Goal: Find specific page/section: Find specific page/section

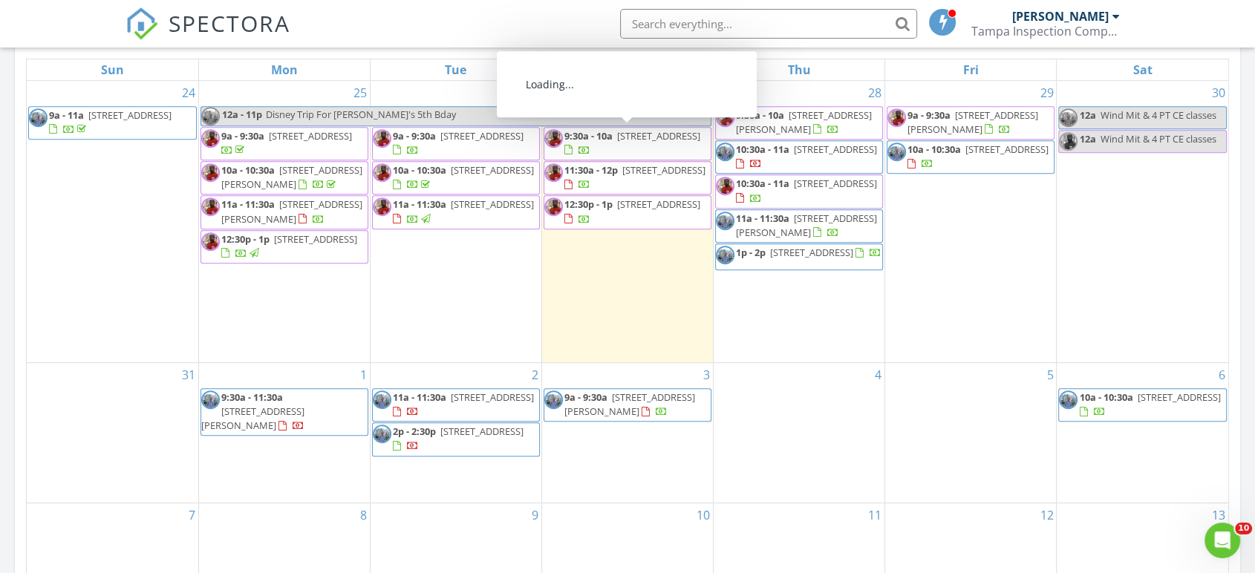
scroll to position [702, 0]
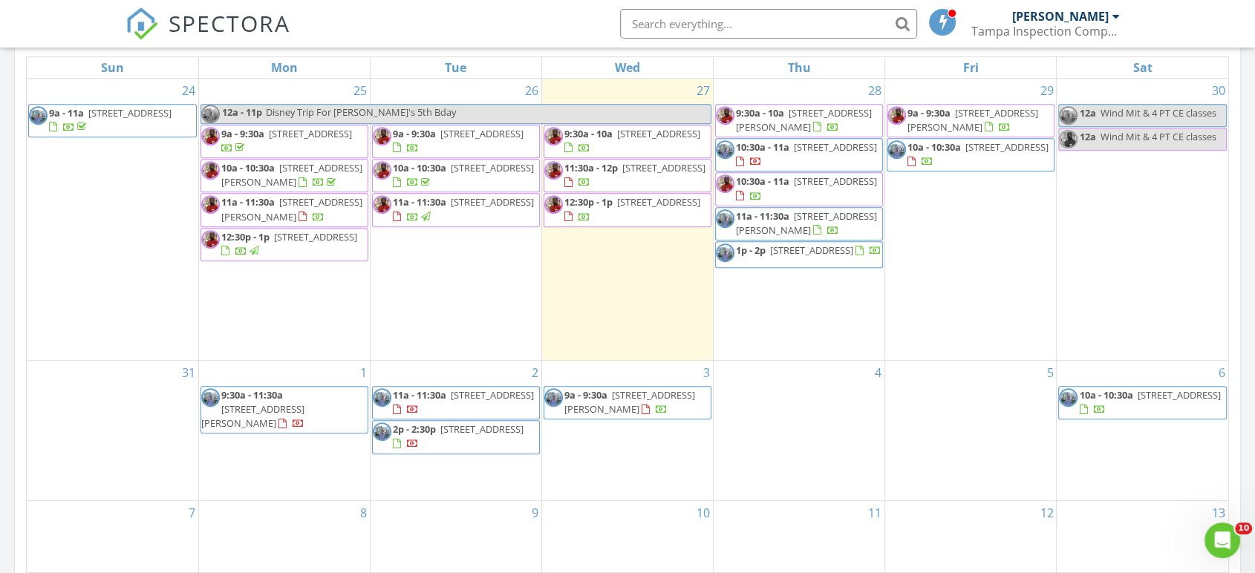
click at [683, 24] on input "text" at bounding box center [768, 24] width 297 height 30
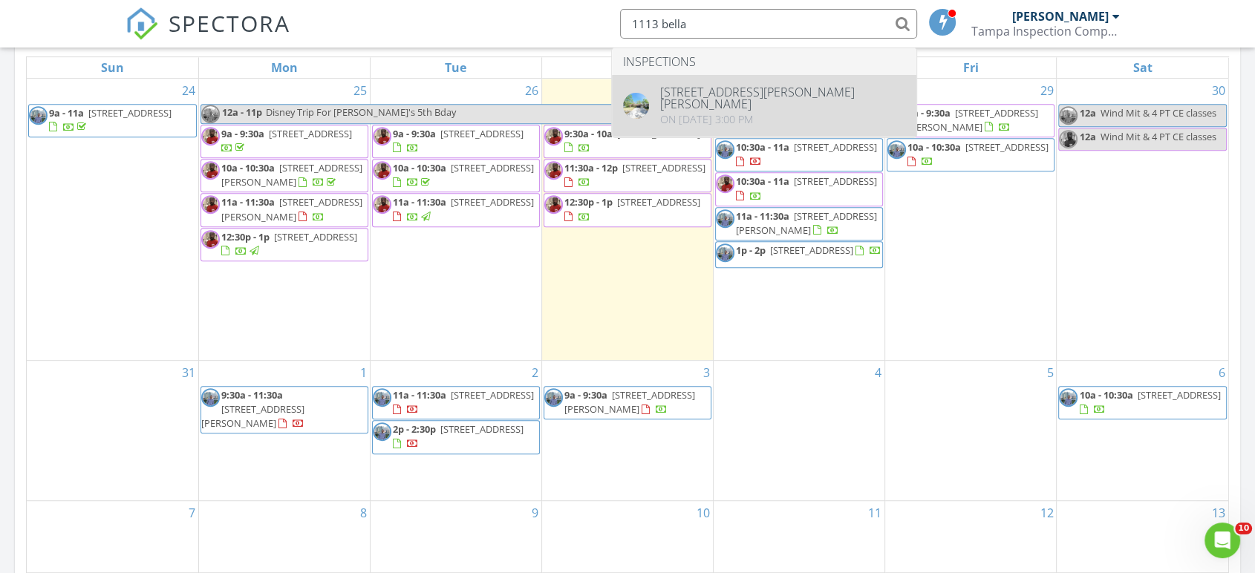
type input "1113 bella"
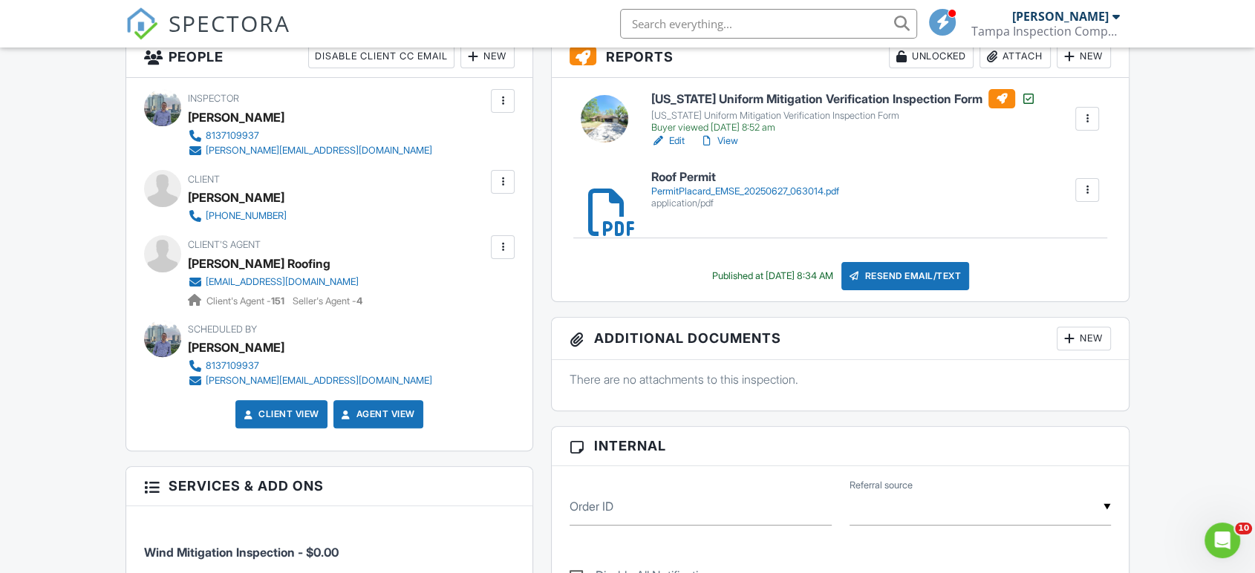
scroll to position [397, 0]
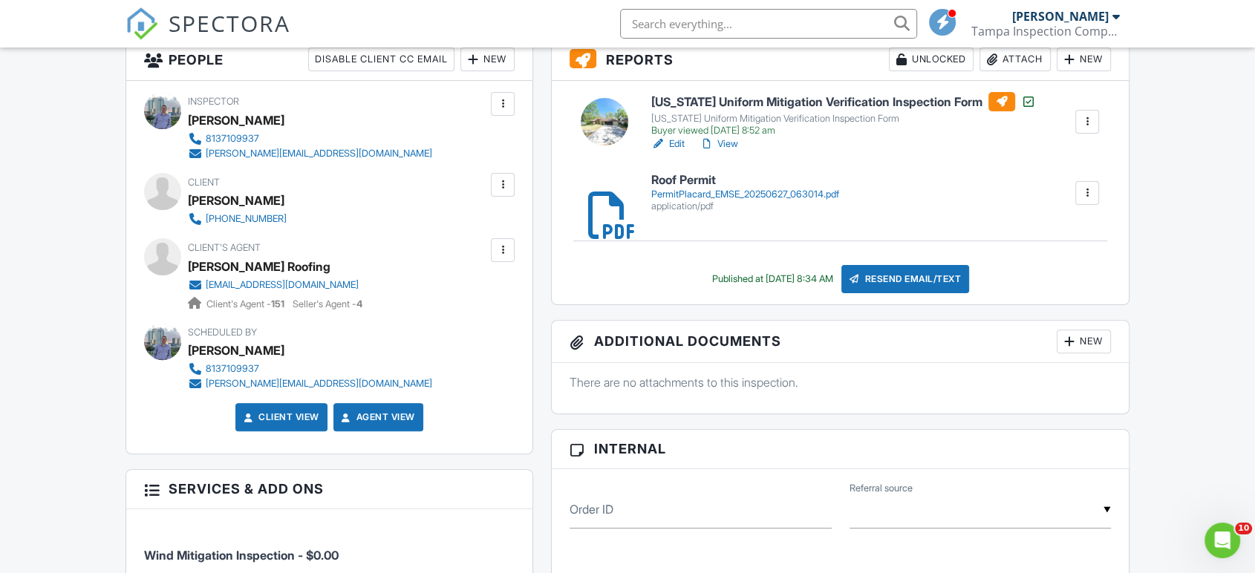
click at [731, 141] on link "View" at bounding box center [718, 144] width 39 height 15
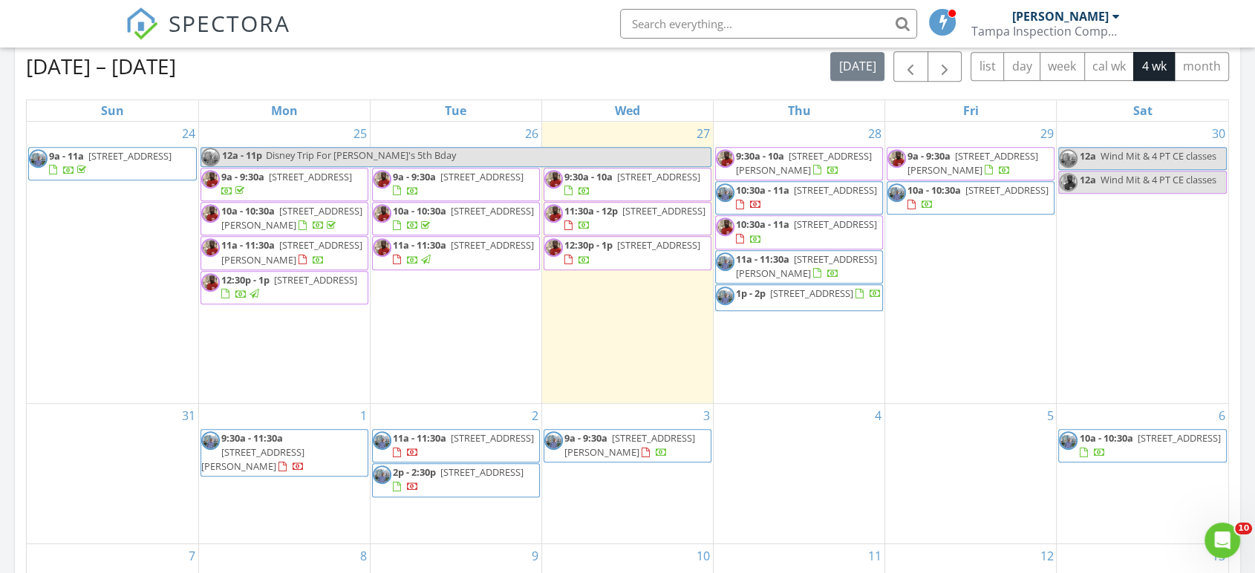
scroll to position [645, 0]
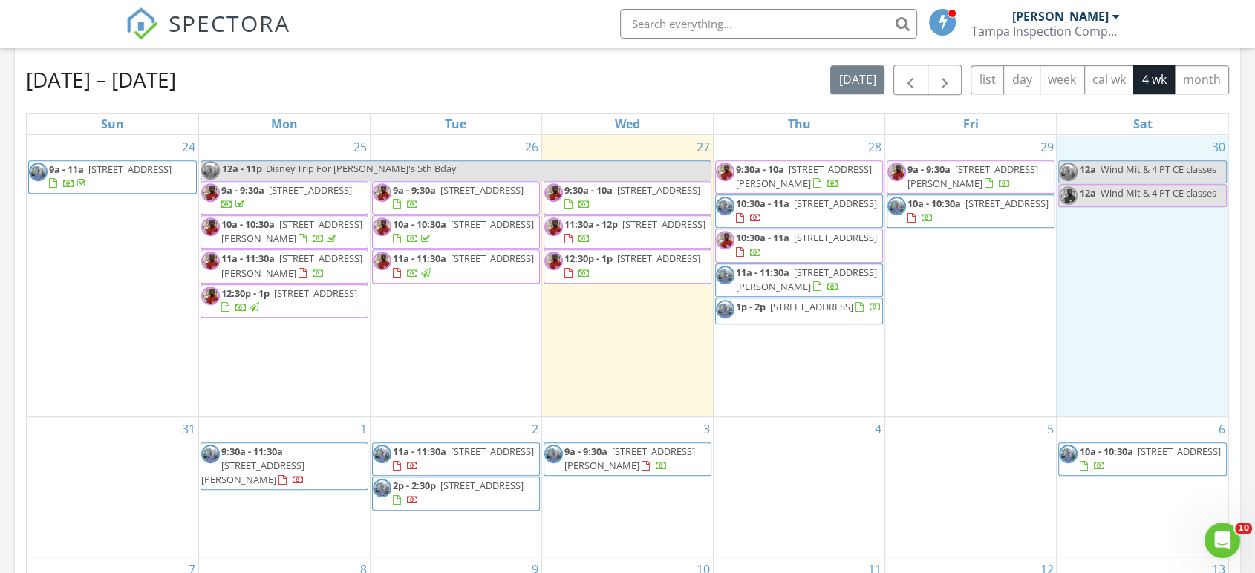
click at [1181, 321] on div "30 12a Wind Mit & 4 PT CE classes 12a Wind Mit & 4 PT CE classes" at bounding box center [1141, 275] width 171 height 281
click at [794, 93] on div "[DATE] – [DATE] [DATE] list day week cal wk 4 wk month" at bounding box center [627, 80] width 1203 height 30
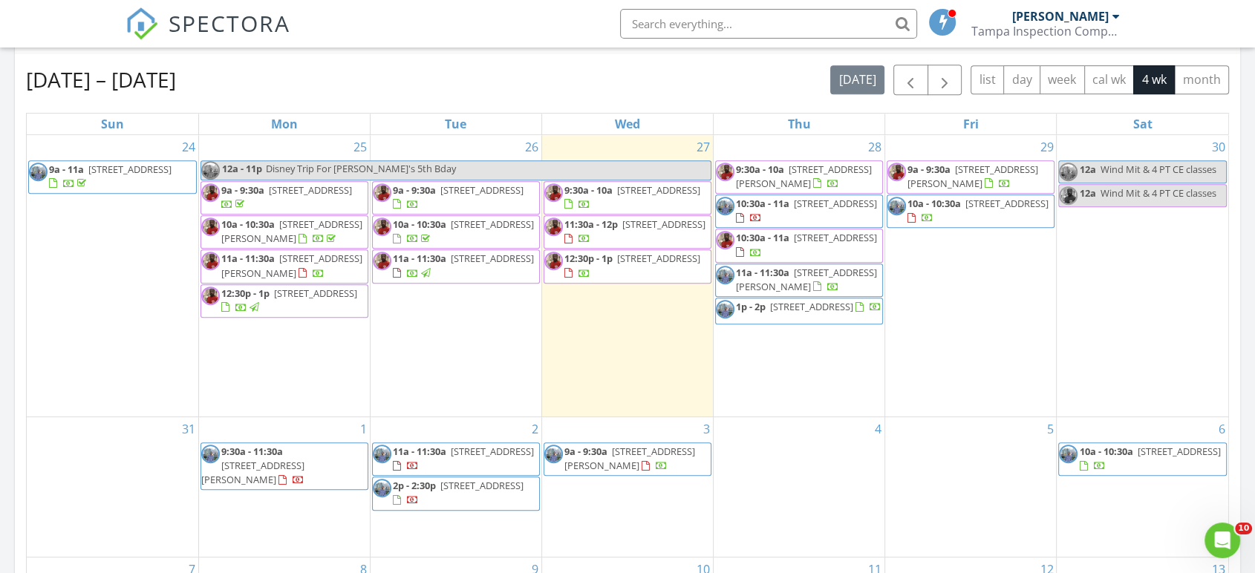
click at [532, 65] on div "[DATE] – [DATE] [DATE] list day week cal wk 4 wk month" at bounding box center [627, 80] width 1203 height 30
